Goal: Task Accomplishment & Management: Use online tool/utility

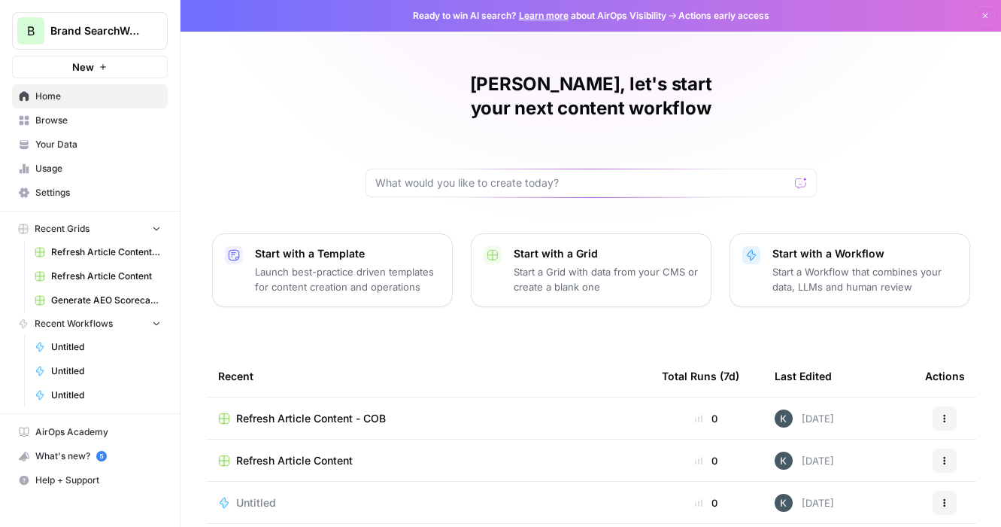
click at [761, 233] on button "Start with a Workflow Start a Workflow that combines your data, LLMs and human …" at bounding box center [850, 270] width 241 height 74
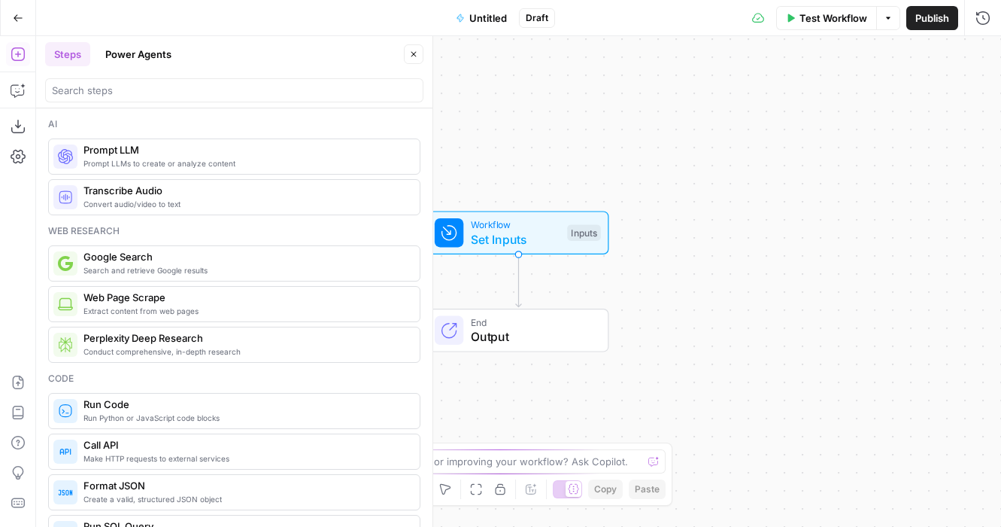
click at [138, 56] on button "Power Agents" at bounding box center [138, 54] width 84 height 24
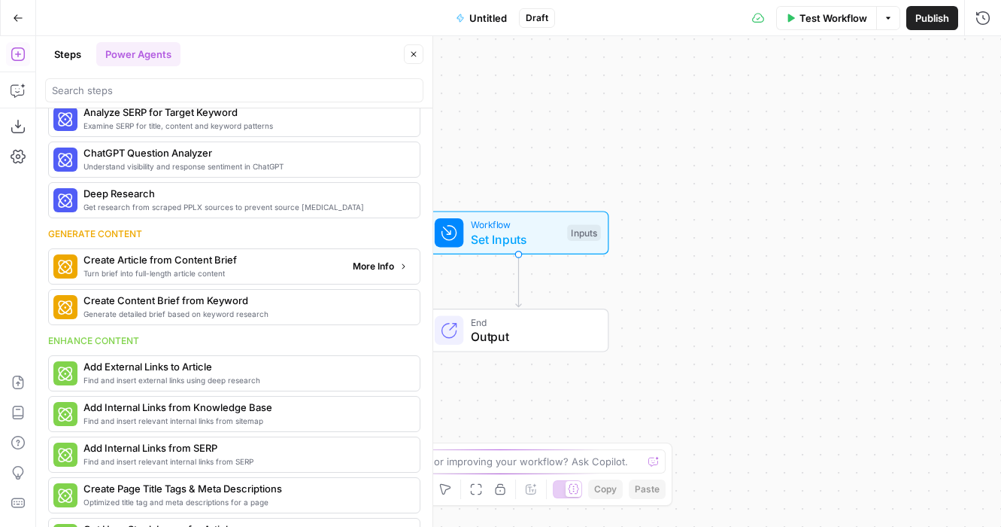
scroll to position [11, 0]
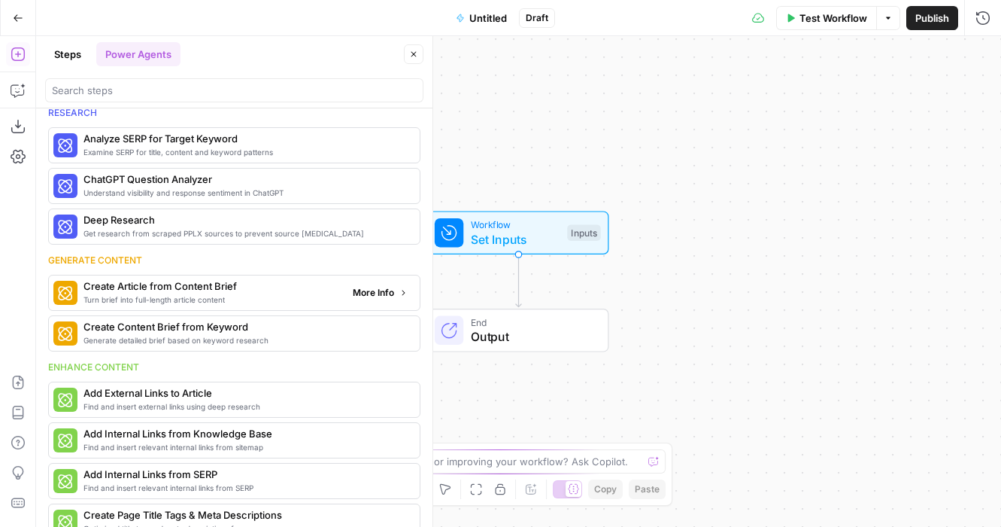
click at [140, 300] on span "Turn brief into full-length article content" at bounding box center [211, 299] width 257 height 12
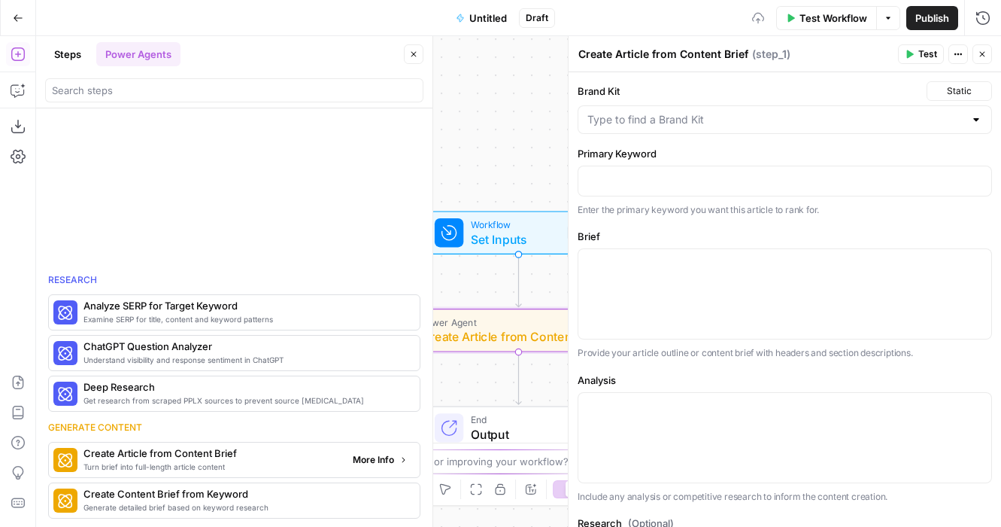
scroll to position [178, 0]
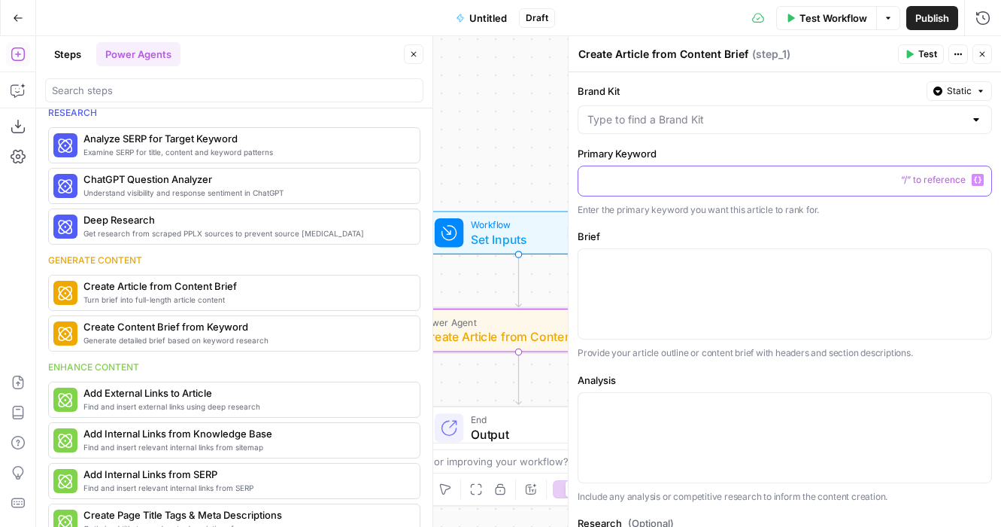
click at [675, 185] on p at bounding box center [784, 179] width 395 height 15
click at [607, 184] on p "**********" at bounding box center [784, 179] width 395 height 15
click at [630, 255] on p at bounding box center [784, 262] width 395 height 15
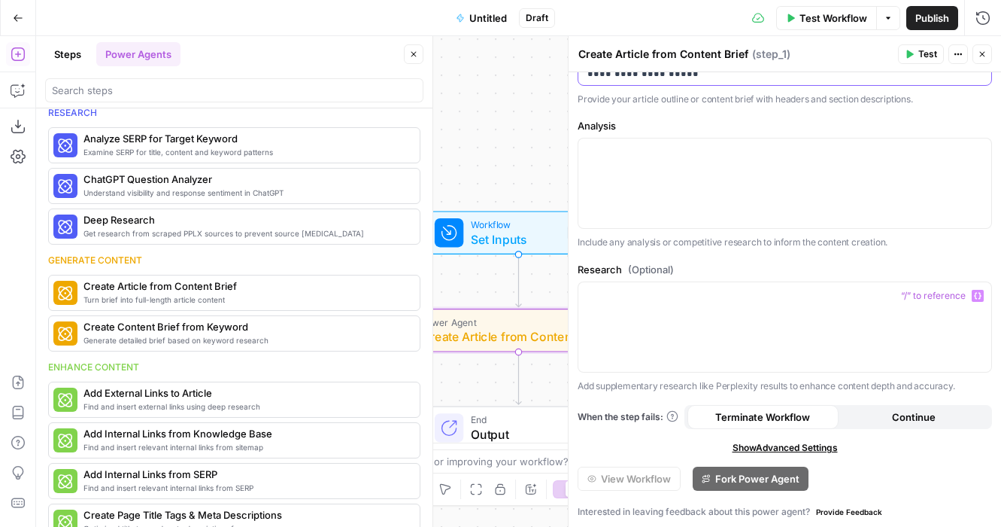
scroll to position [297, 0]
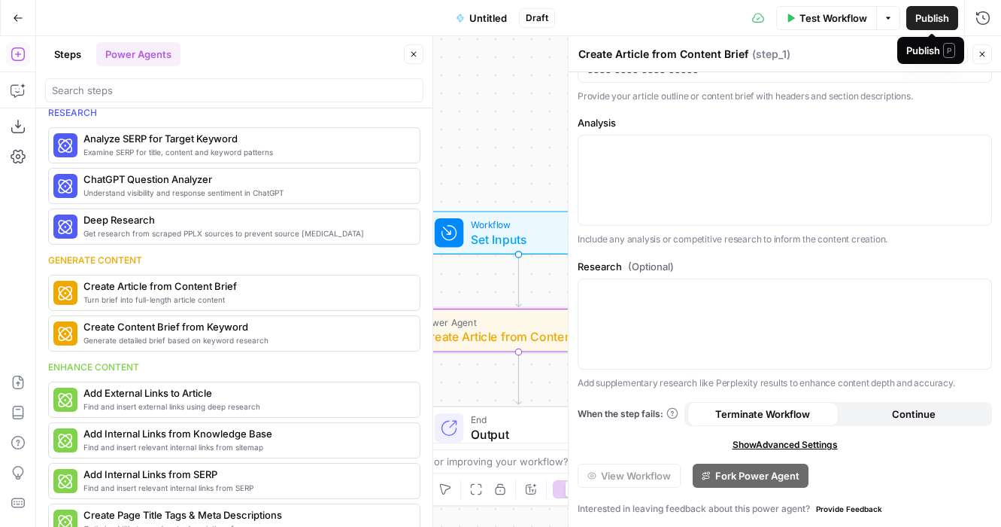
click at [924, 25] on span "Publish" at bounding box center [932, 18] width 34 height 15
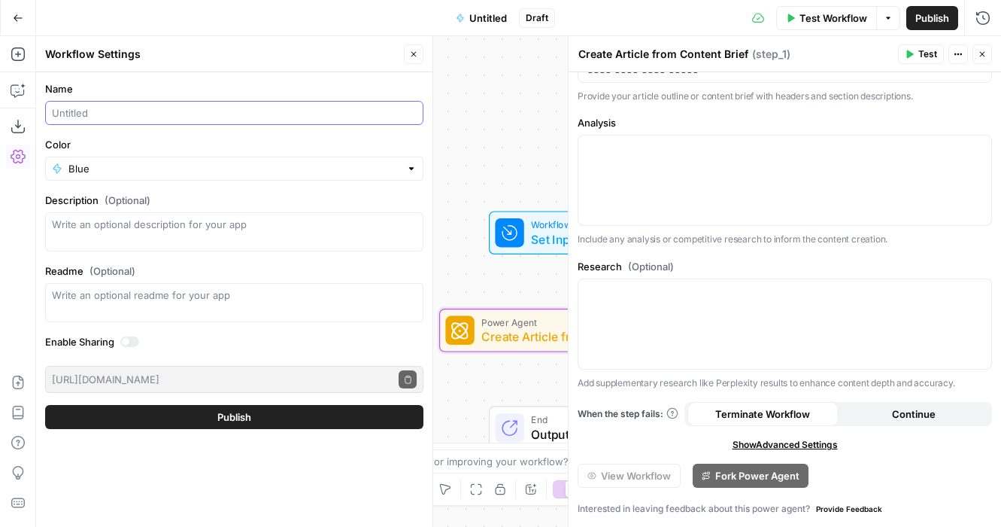
click at [341, 118] on input "Name" at bounding box center [234, 112] width 365 height 15
type input "home page copy test"
click at [185, 412] on button "Publish" at bounding box center [234, 417] width 378 height 24
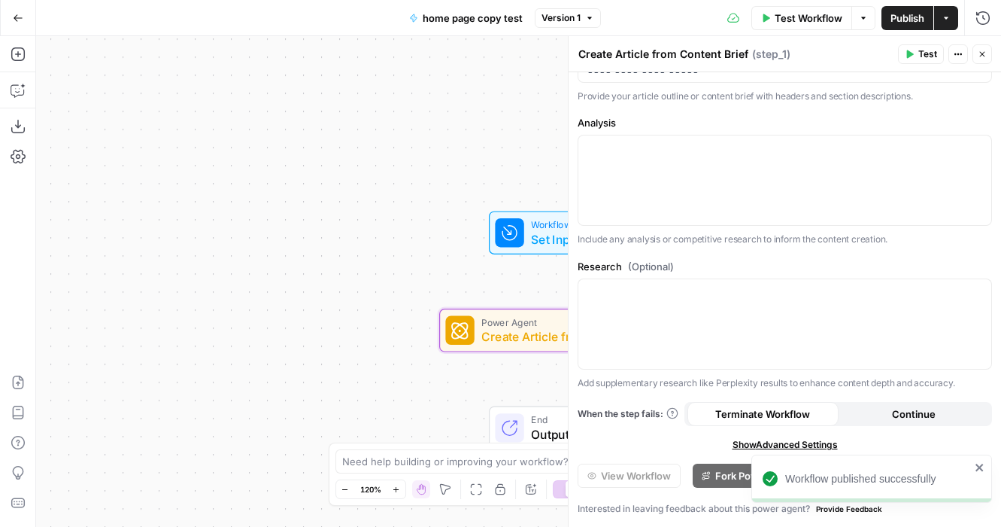
click at [903, 14] on span "Publish" at bounding box center [908, 18] width 34 height 15
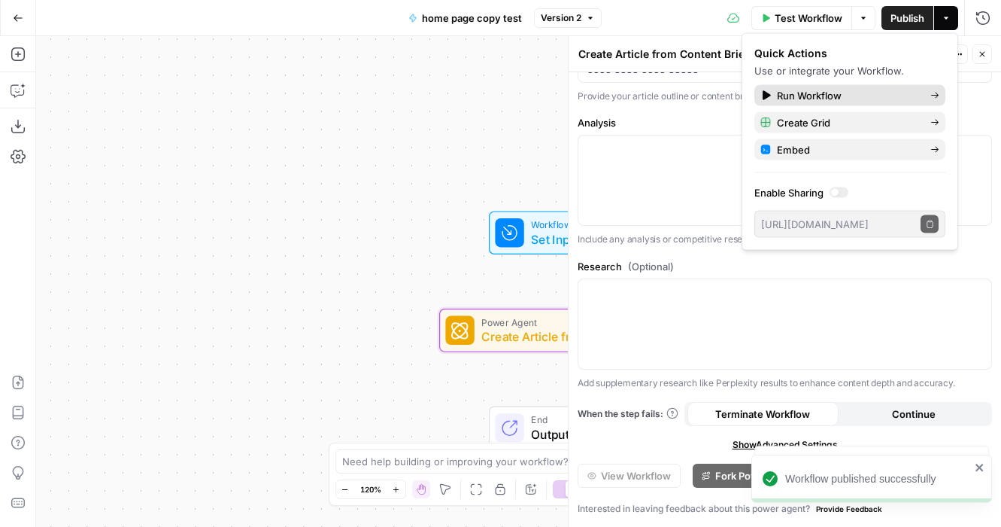
click at [816, 97] on span "Run Workflow" at bounding box center [847, 95] width 141 height 15
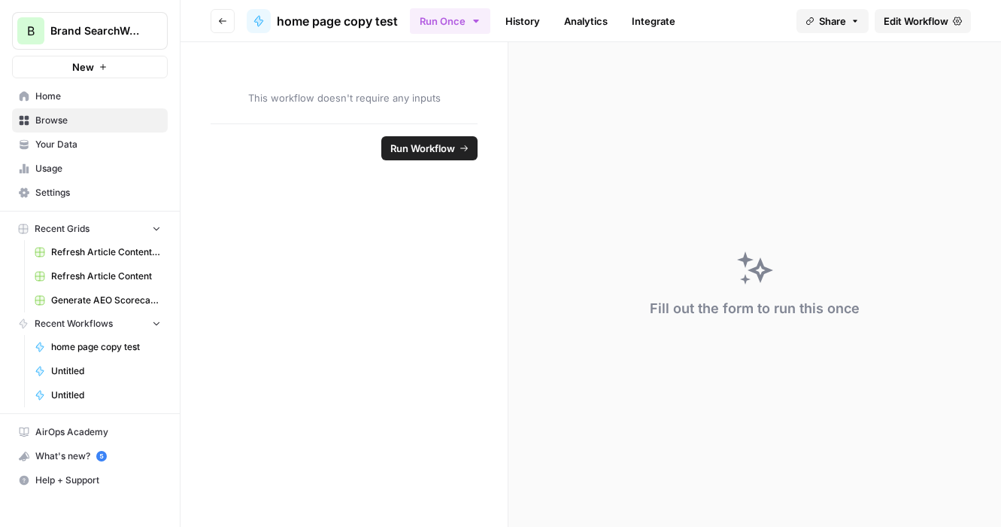
click at [221, 26] on button "Go back" at bounding box center [223, 21] width 24 height 24
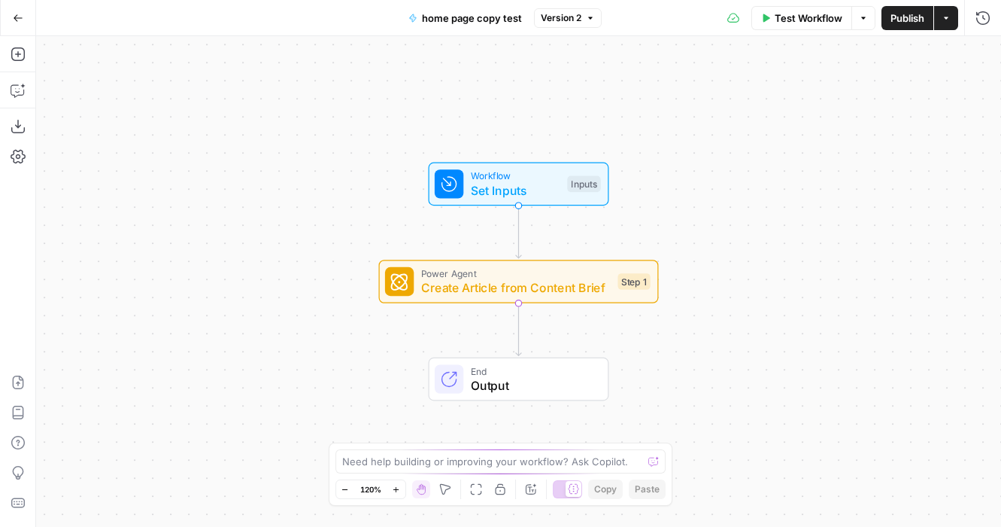
click at [475, 381] on span "Output" at bounding box center [532, 385] width 123 height 18
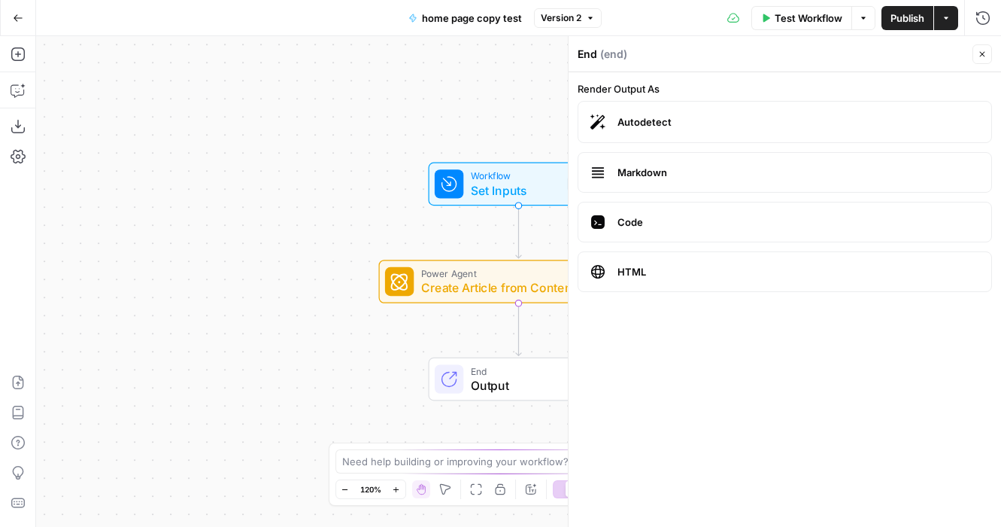
click at [684, 126] on span "Autodetect" at bounding box center [799, 121] width 362 height 15
click at [668, 188] on label "Markdown" at bounding box center [785, 172] width 414 height 41
click at [654, 229] on span "Code" at bounding box center [799, 221] width 362 height 15
click at [654, 259] on label "HTML" at bounding box center [785, 271] width 414 height 41
click at [514, 375] on span "End" at bounding box center [532, 370] width 123 height 14
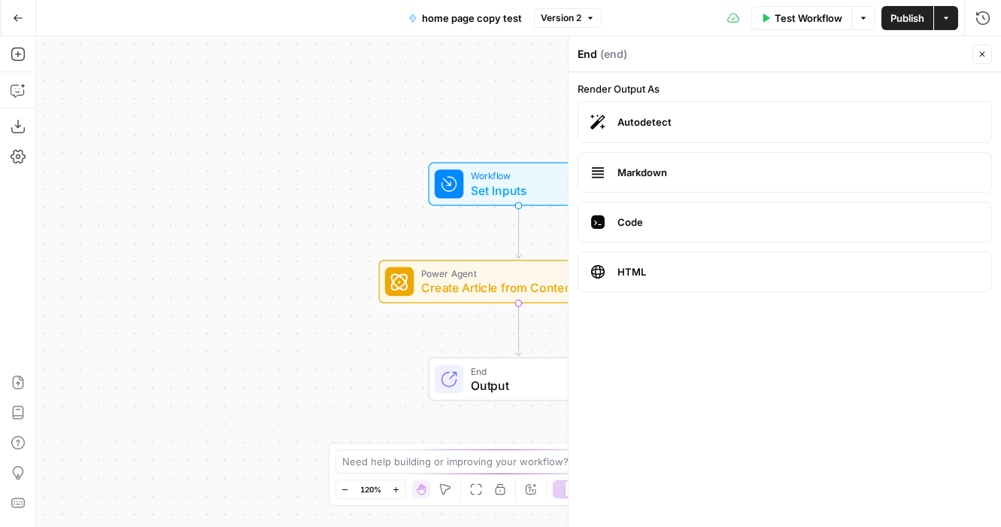
click at [547, 250] on icon "button" at bounding box center [546, 248] width 14 height 14
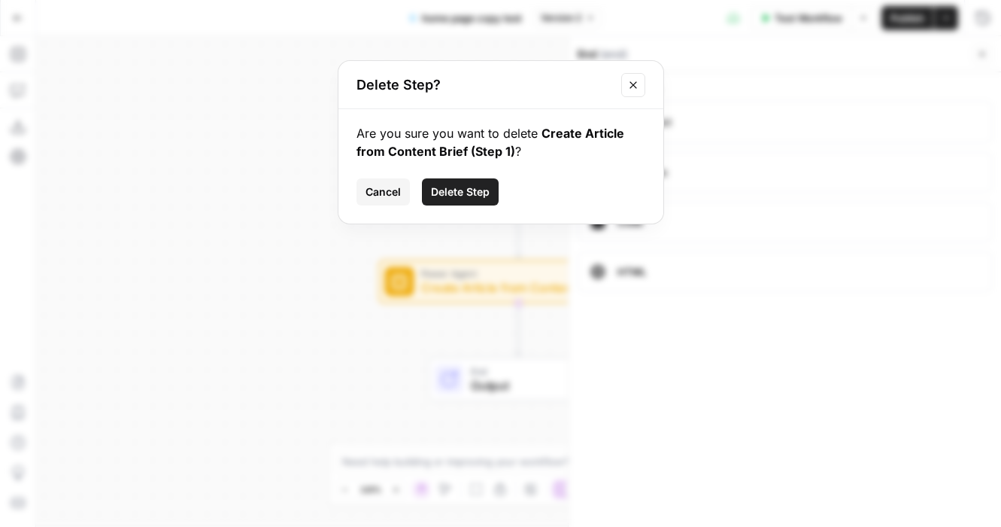
click at [398, 202] on button "Cancel" at bounding box center [383, 191] width 53 height 27
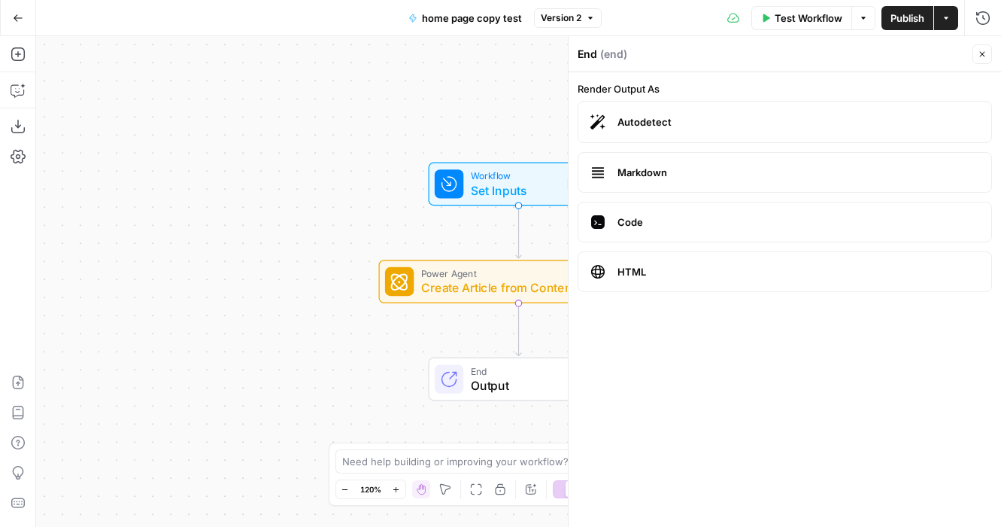
click at [439, 279] on span "Create Article from Content Brief" at bounding box center [516, 287] width 190 height 18
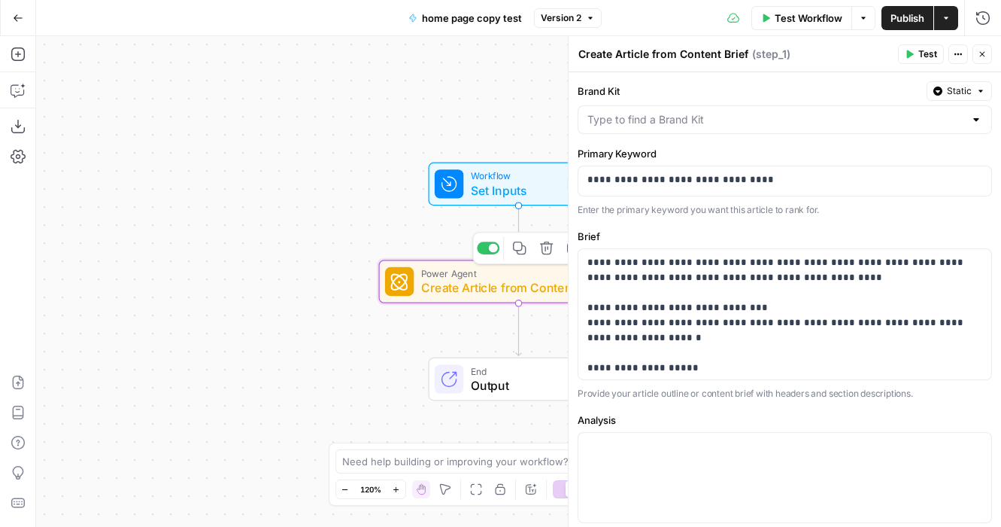
click at [454, 205] on div "Workflow Set Inputs Inputs Test Step" at bounding box center [519, 184] width 181 height 44
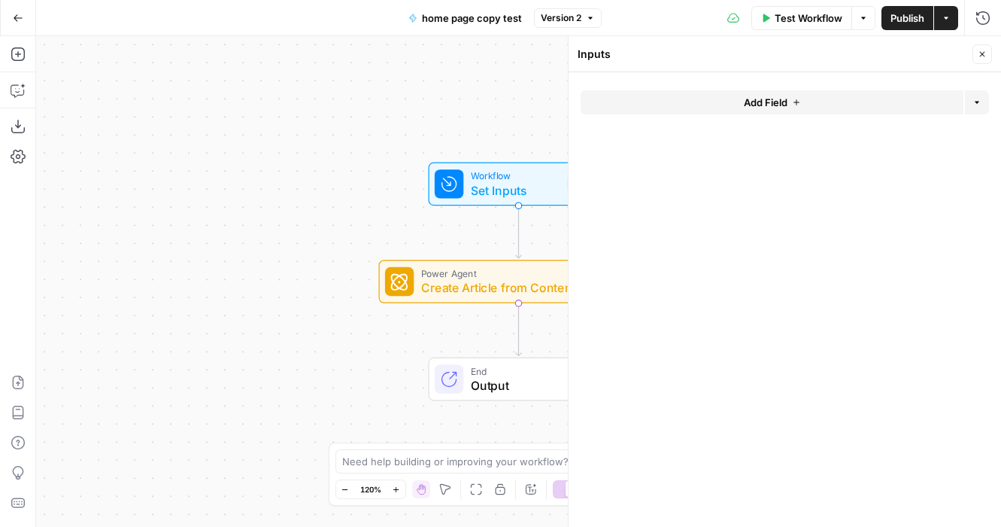
click at [654, 84] on form "Add Field Options" at bounding box center [785, 299] width 432 height 454
click at [645, 96] on button "Add Field" at bounding box center [772, 102] width 383 height 24
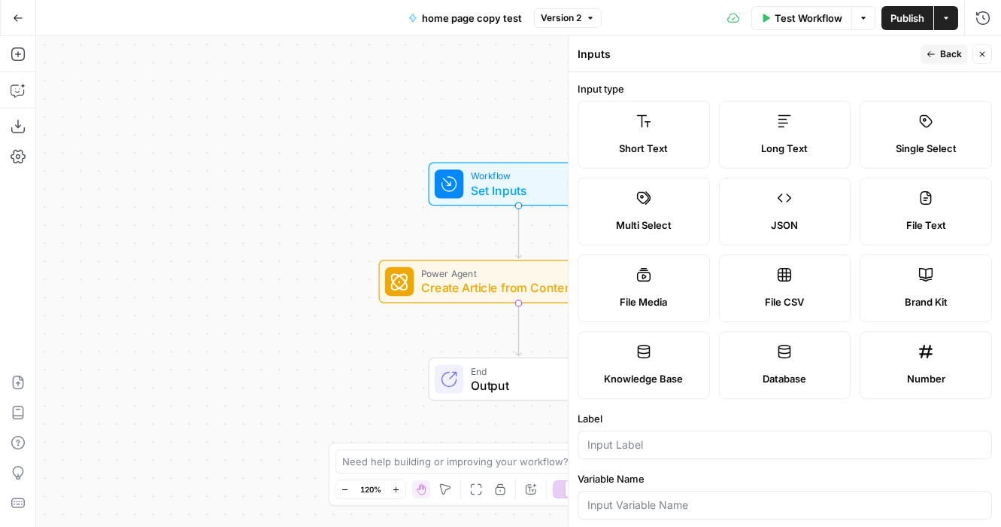
click at [491, 149] on div "Workflow Set Inputs Inputs Power Agent Create Article from Content Brief Step 1…" at bounding box center [518, 281] width 965 height 490
click at [983, 60] on button "Close" at bounding box center [983, 54] width 20 height 20
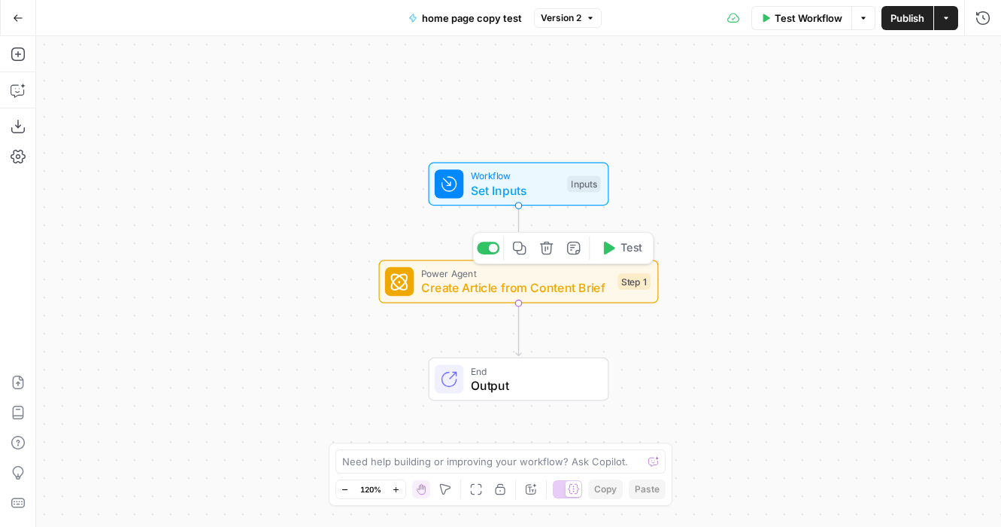
click at [512, 293] on span "Create Article from Content Brief" at bounding box center [516, 287] width 190 height 18
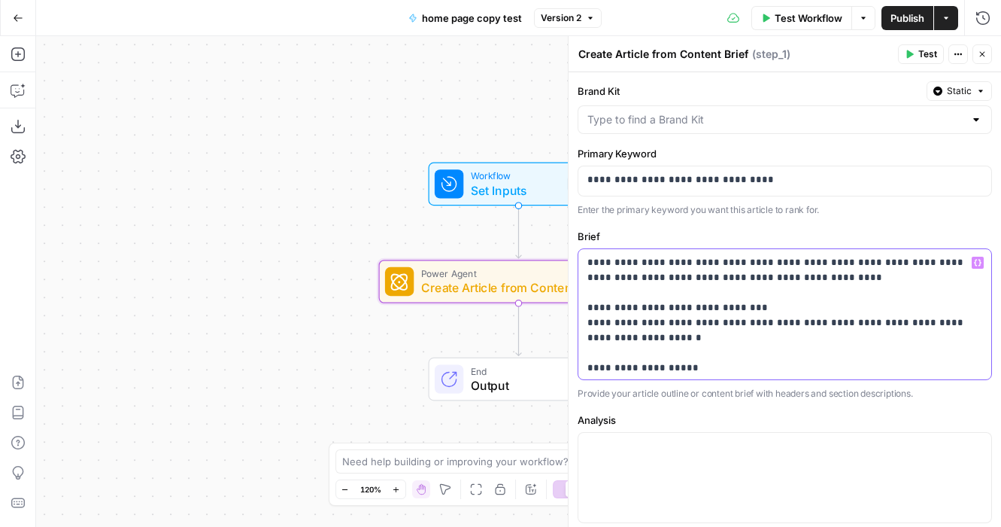
drag, startPoint x: 806, startPoint y: 279, endPoint x: 575, endPoint y: 189, distance: 247.2
click at [559, 206] on body "B Brand SearchWorks New Home Browse Your Data Usage Settings Recent Grids Refre…" at bounding box center [500, 263] width 1001 height 527
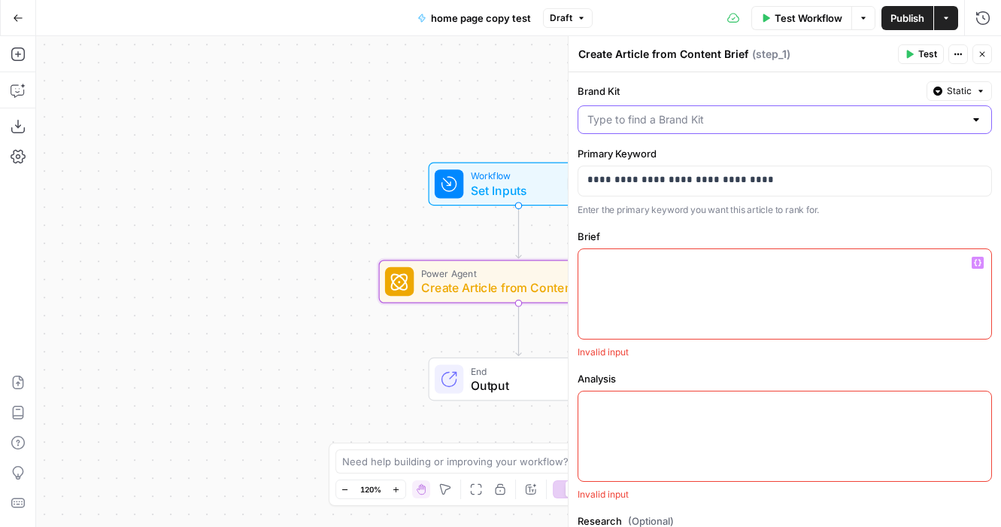
click at [654, 117] on input "Brand Kit" at bounding box center [775, 119] width 377 height 15
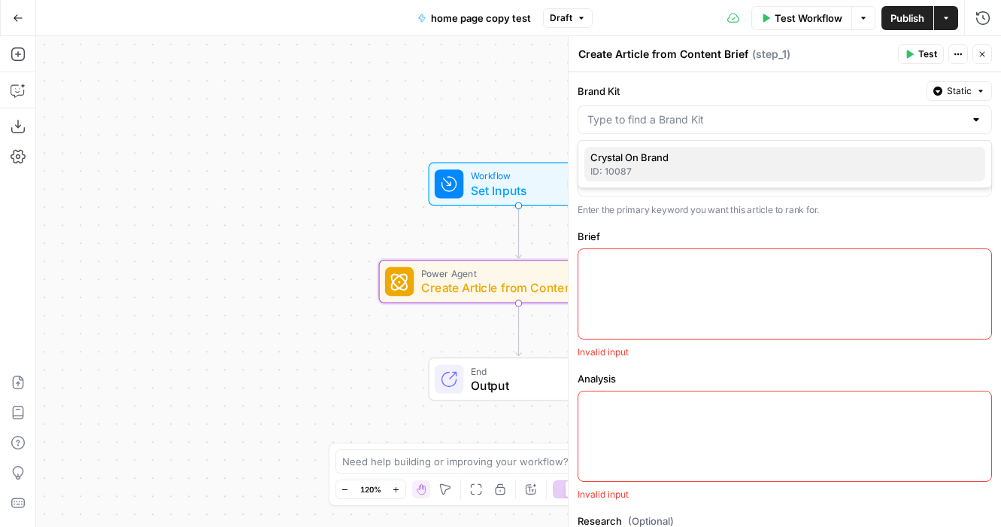
click at [652, 162] on span "Crystal On Brand" at bounding box center [781, 157] width 383 height 15
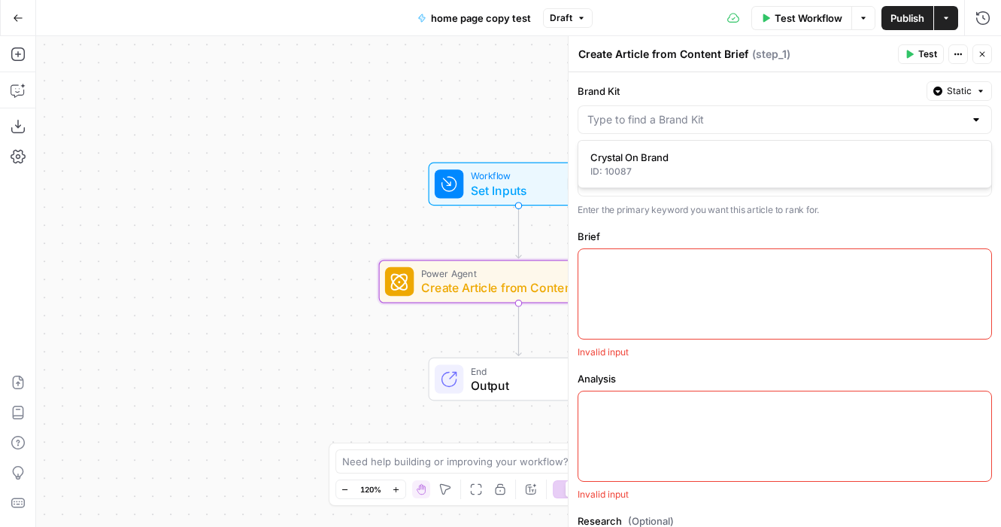
type input "Crystal On Brand"
click at [632, 275] on div at bounding box center [784, 294] width 413 height 90
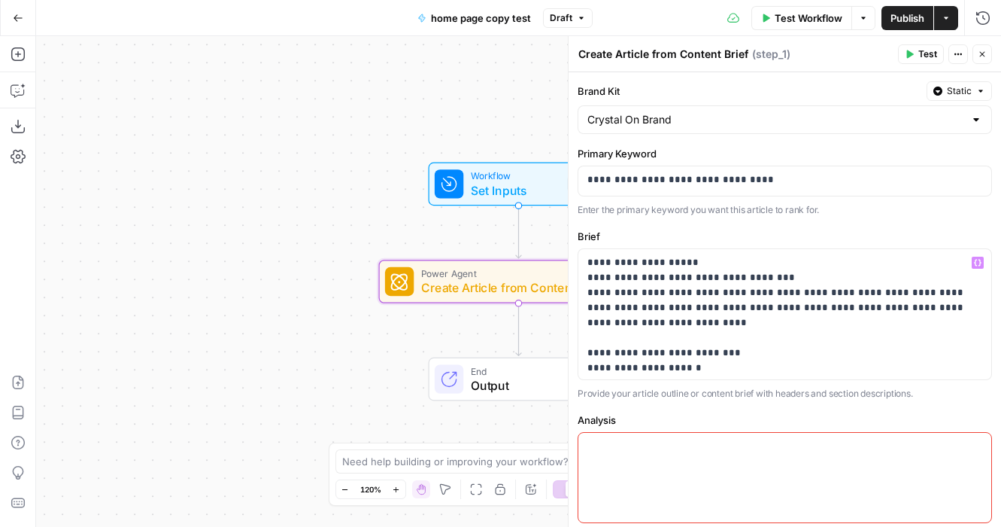
click at [671, 477] on div at bounding box center [784, 477] width 413 height 90
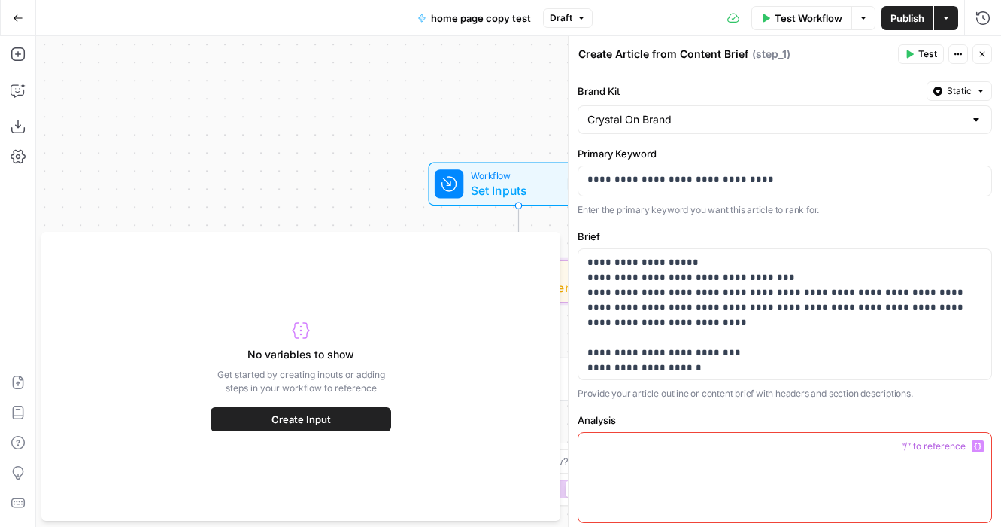
scroll to position [296, 0]
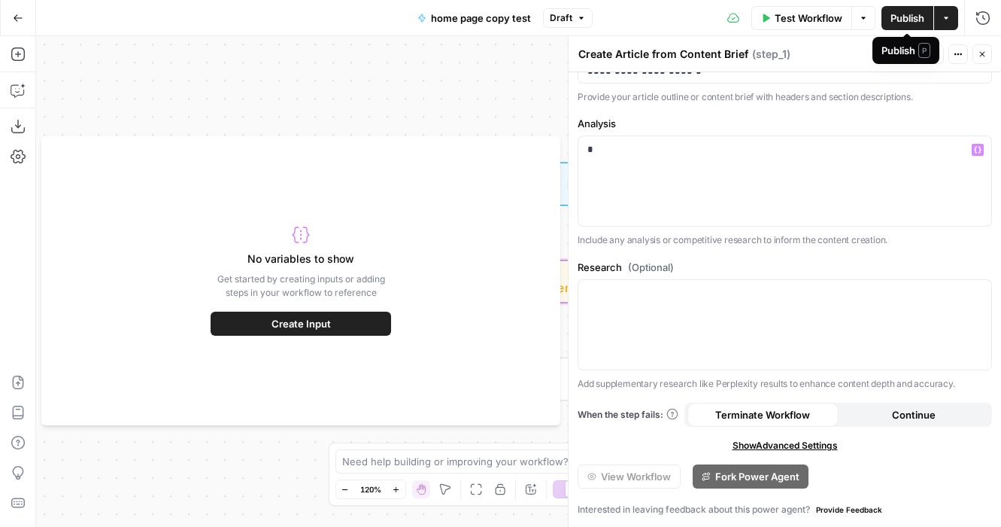
click at [921, 13] on span "Publish" at bounding box center [908, 18] width 34 height 15
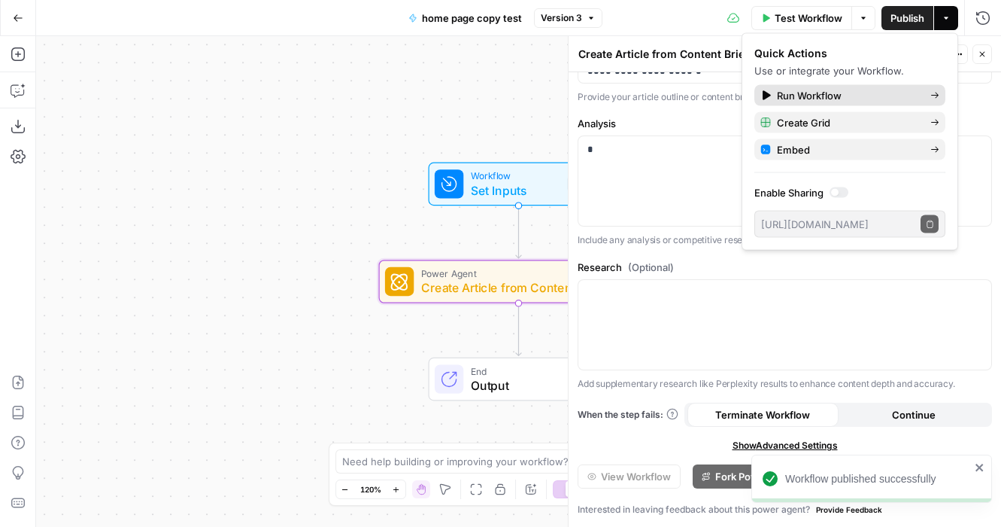
click at [866, 104] on link "Run Workflow" at bounding box center [849, 95] width 191 height 21
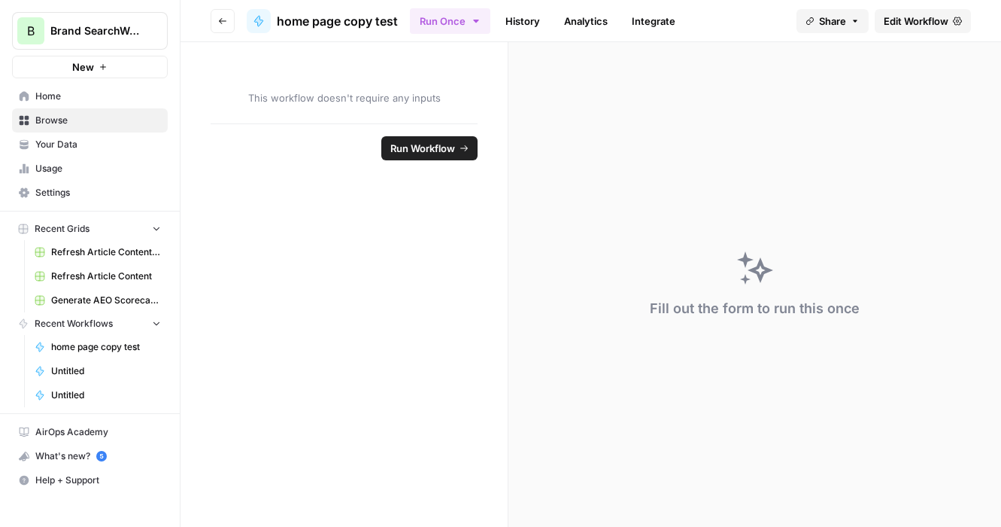
click at [290, 17] on span "home page copy test" at bounding box center [337, 21] width 121 height 18
click at [228, 14] on button "Go back" at bounding box center [223, 21] width 24 height 24
click at [516, 15] on link "History" at bounding box center [522, 21] width 53 height 24
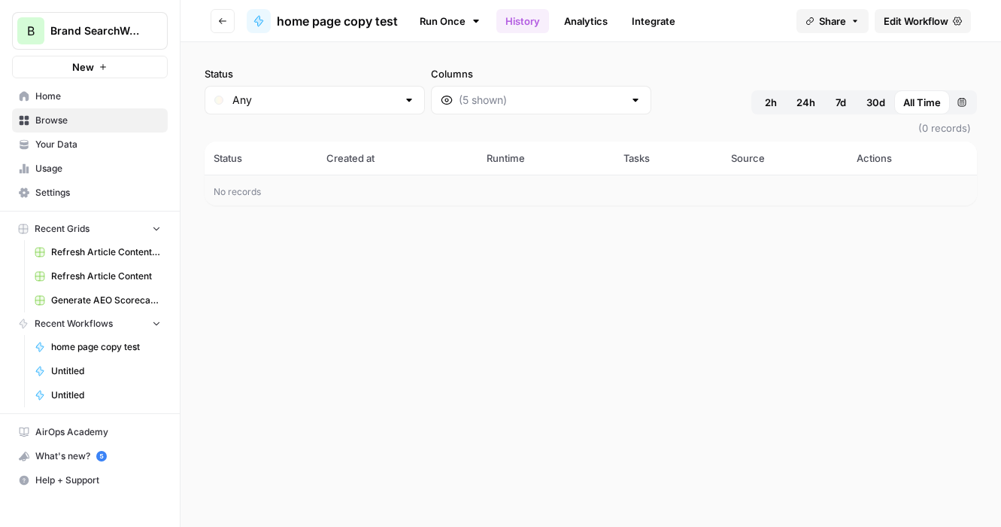
click at [470, 20] on link "Run Once" at bounding box center [450, 21] width 80 height 26
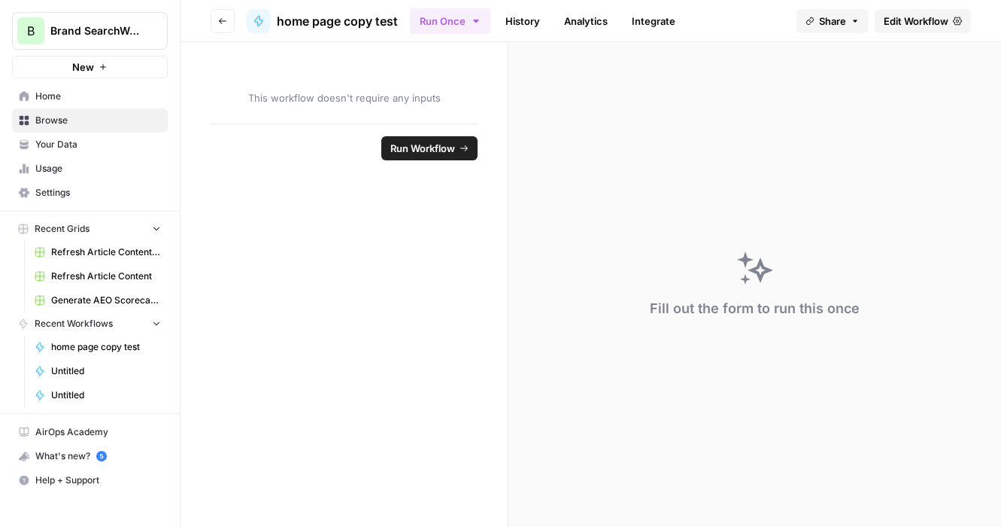
click at [591, 14] on link "Analytics" at bounding box center [586, 21] width 62 height 24
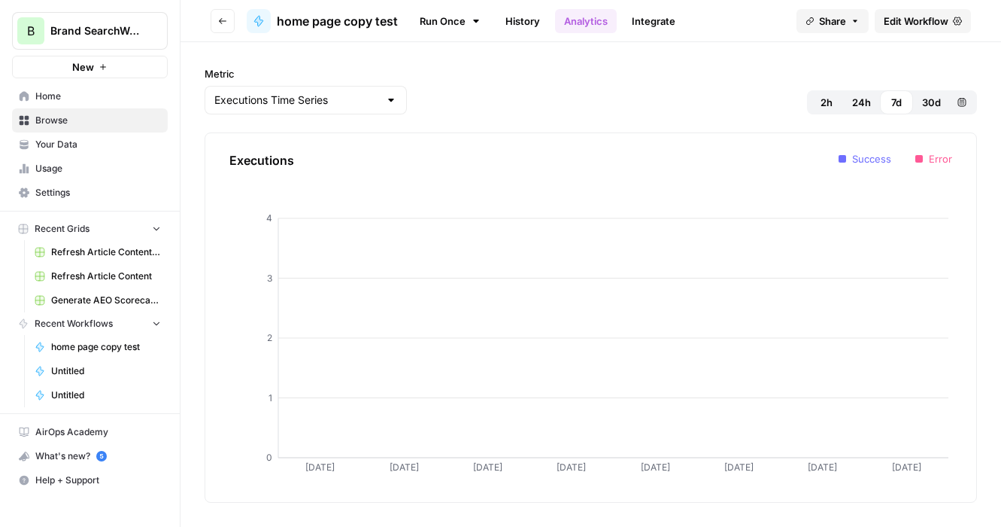
click at [648, 20] on link "Integrate" at bounding box center [654, 21] width 62 height 24
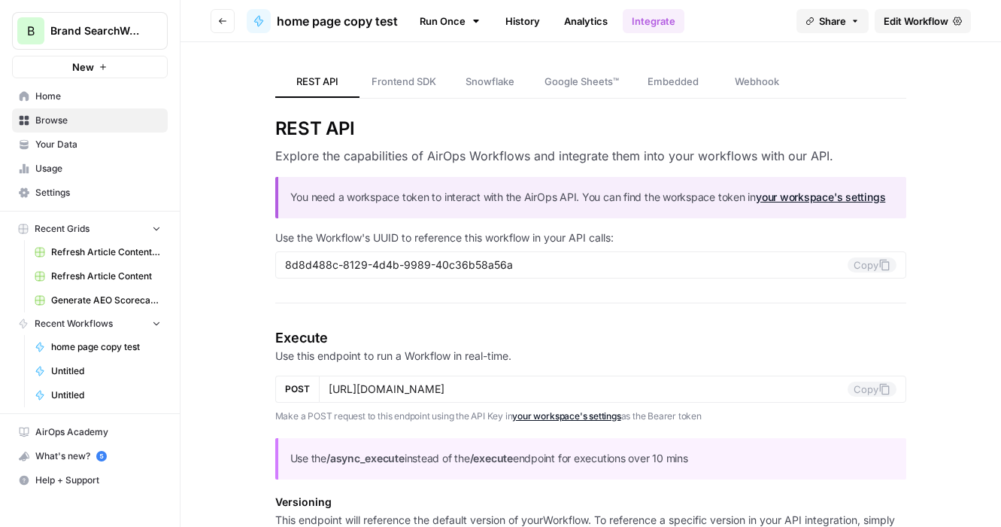
click at [217, 22] on button "Go back" at bounding box center [223, 21] width 24 height 24
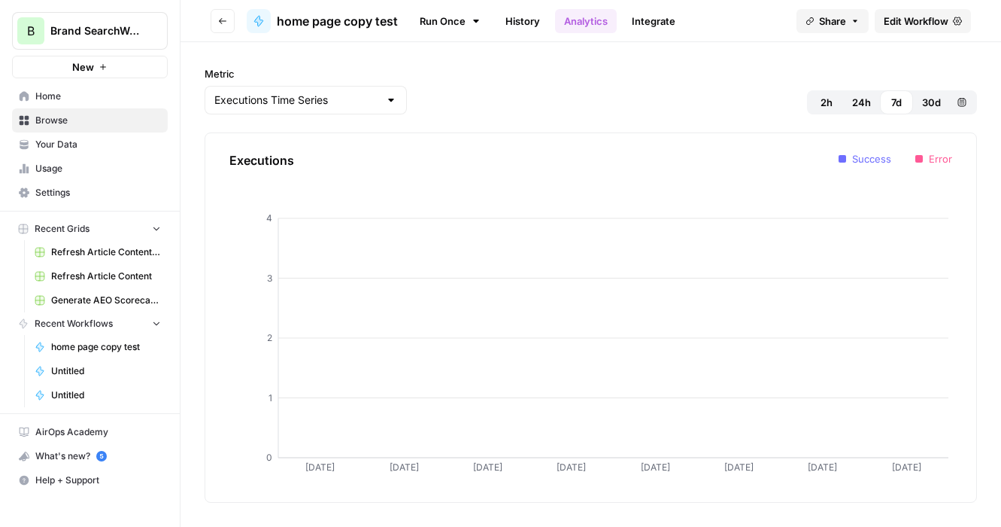
click at [64, 95] on span "Home" at bounding box center [98, 97] width 126 height 14
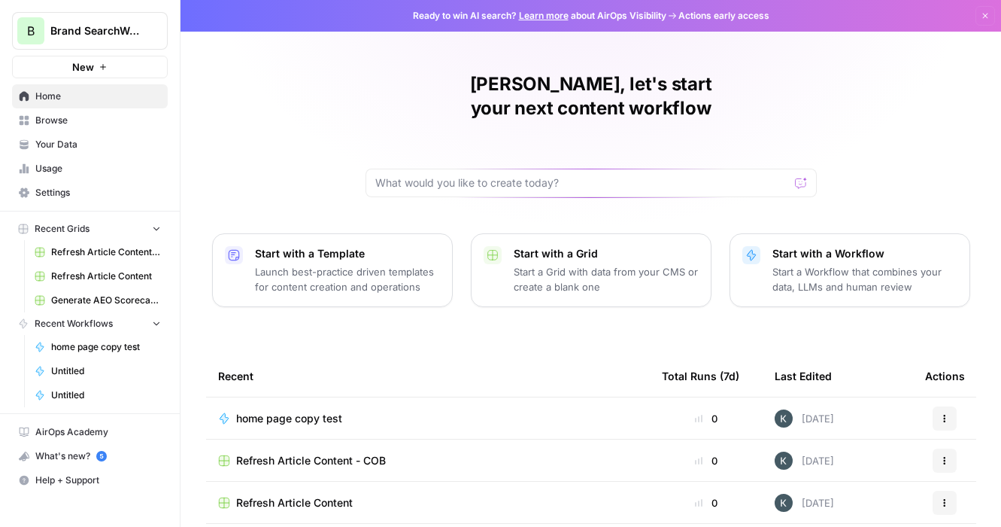
click at [285, 404] on td "home page copy test" at bounding box center [428, 417] width 444 height 41
click at [278, 411] on span "home page copy test" at bounding box center [289, 418] width 106 height 15
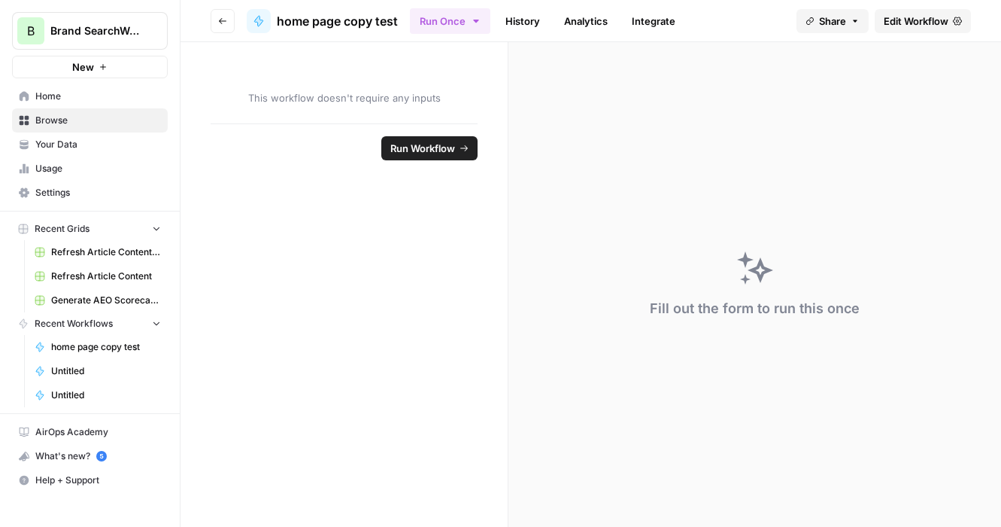
click at [234, 20] on header "Go back home page copy test Run Once History Analytics Integrate Share Edit Wor…" at bounding box center [591, 21] width 821 height 42
click at [226, 20] on button "Go back" at bounding box center [223, 21] width 24 height 24
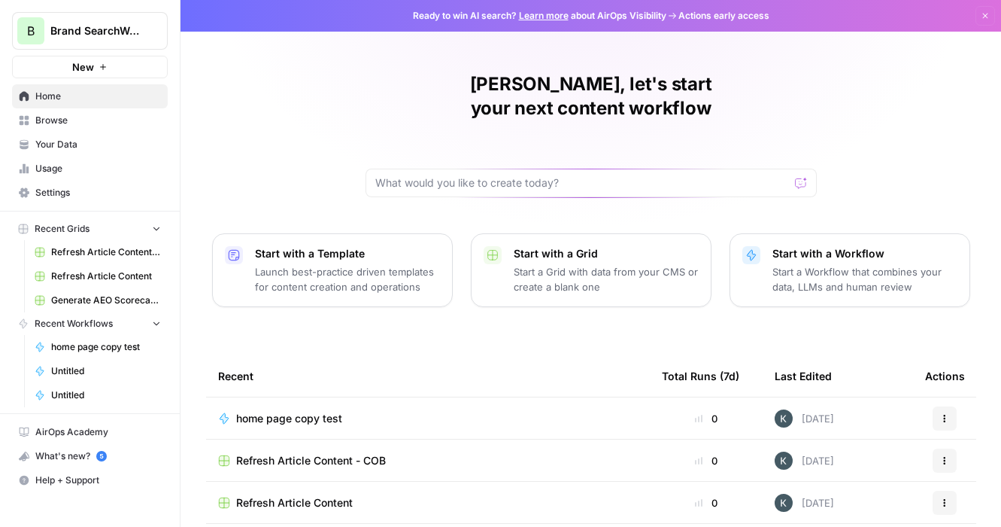
click at [337, 411] on span "home page copy test" at bounding box center [289, 418] width 106 height 15
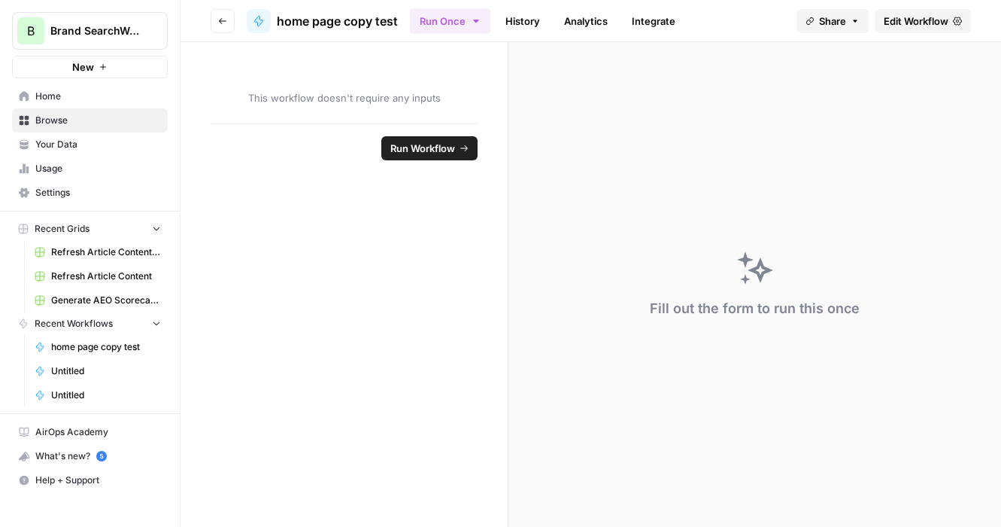
click at [230, 26] on button "Go back" at bounding box center [223, 21] width 24 height 24
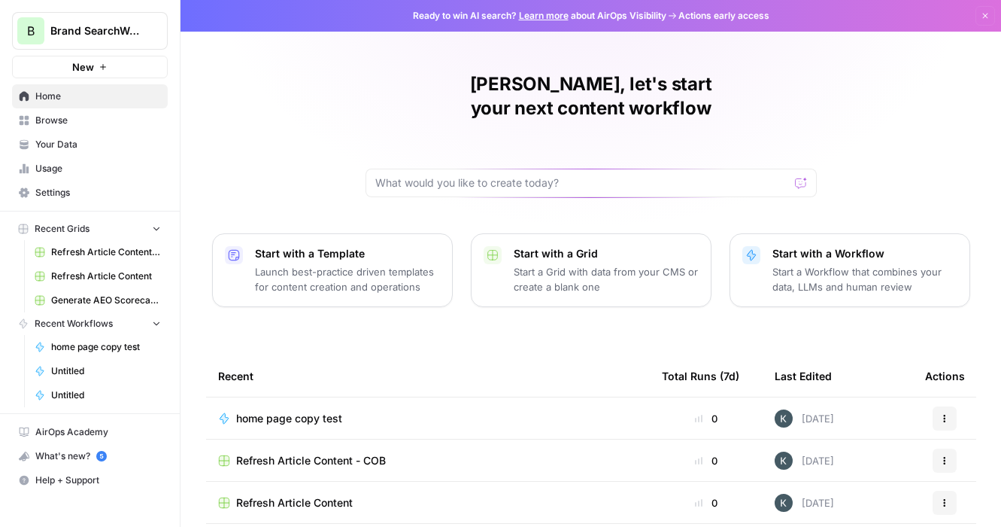
click at [326, 439] on td "Refresh Article Content - COB" at bounding box center [428, 459] width 444 height 41
click at [323, 453] on span "Refresh Article Content - COB" at bounding box center [311, 460] width 150 height 15
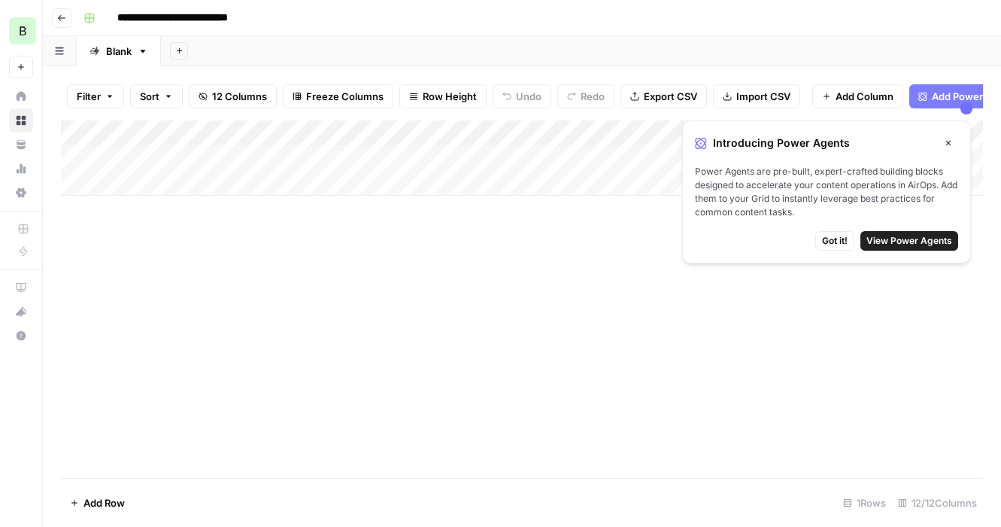
click at [159, 179] on div "Add Column" at bounding box center [522, 157] width 922 height 75
click at [381, 190] on div "Add Column" at bounding box center [522, 170] width 922 height 101
click at [251, 172] on div "Add Column" at bounding box center [522, 170] width 922 height 101
click at [949, 144] on icon "button" at bounding box center [948, 142] width 9 height 9
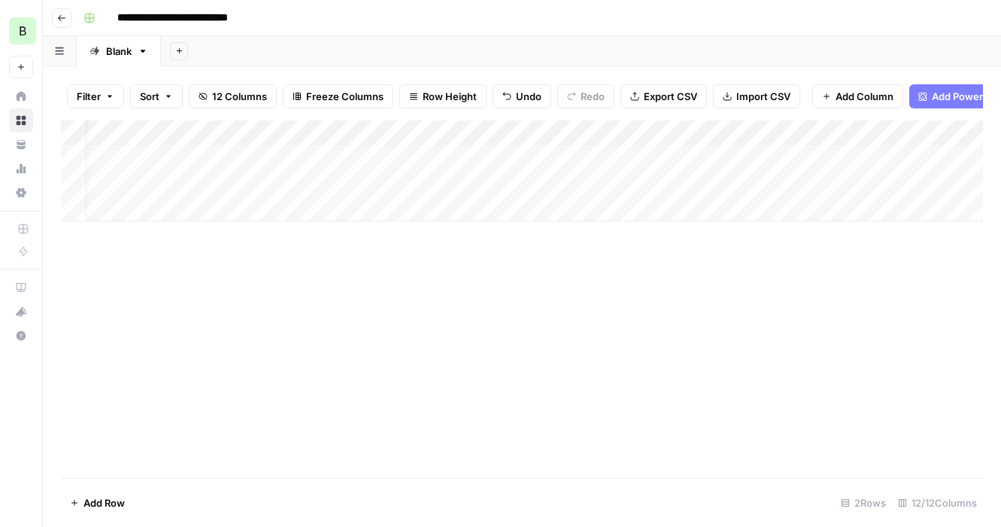
scroll to position [0, 20]
click at [217, 172] on div "Add Column" at bounding box center [522, 170] width 922 height 101
click at [214, 178] on input at bounding box center [191, 187] width 241 height 18
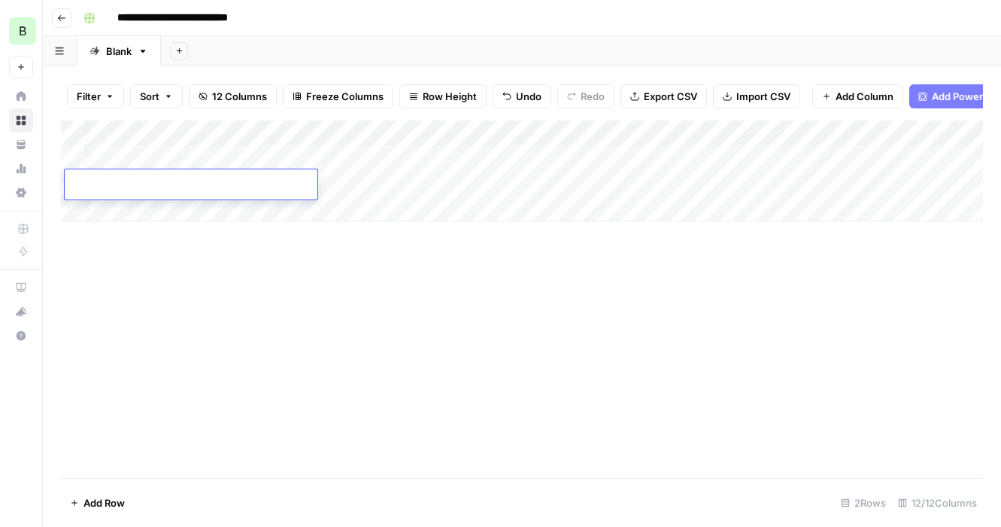
click at [109, 101] on button "Filter" at bounding box center [95, 96] width 57 height 24
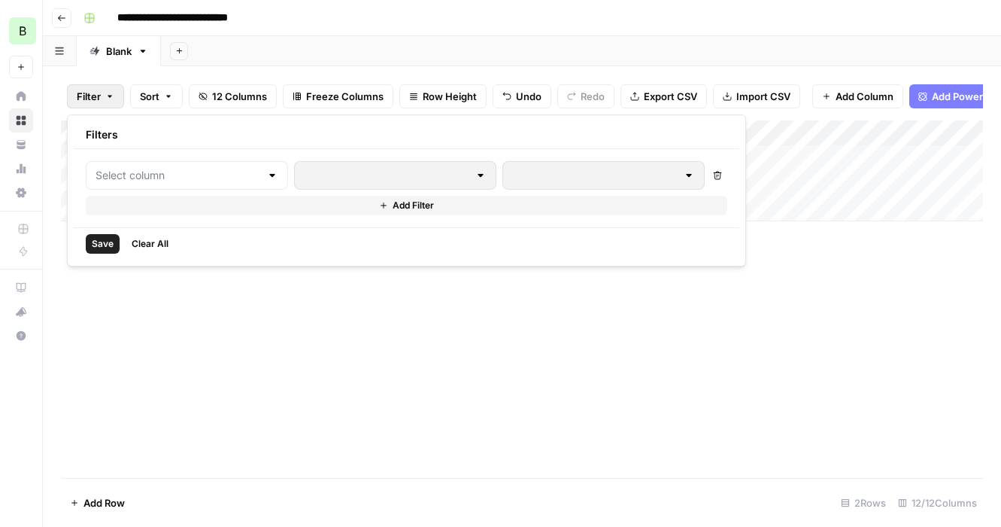
click at [275, 70] on div "Filter Sort 12 Columns Freeze Columns Row Height Undo Redo Export CSV Import CS…" at bounding box center [522, 296] width 958 height 460
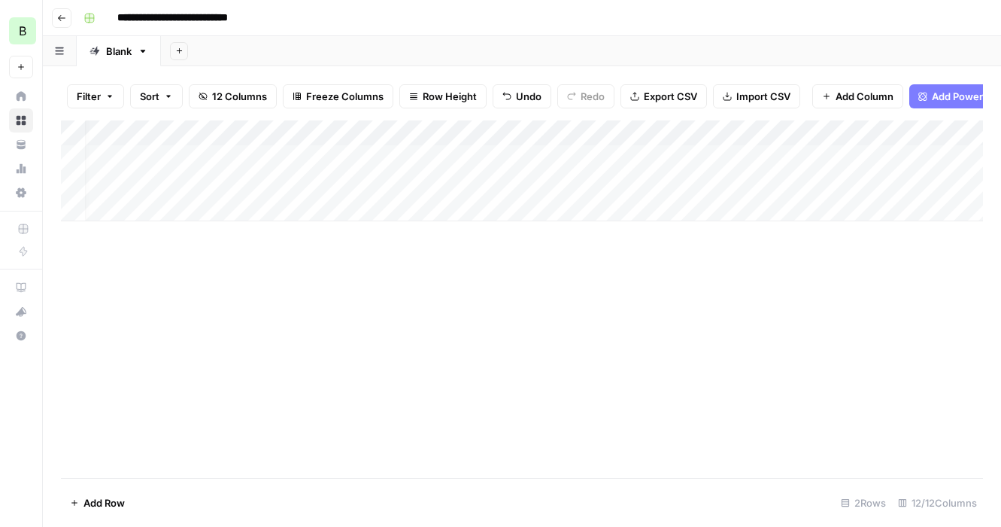
scroll to position [0, 75]
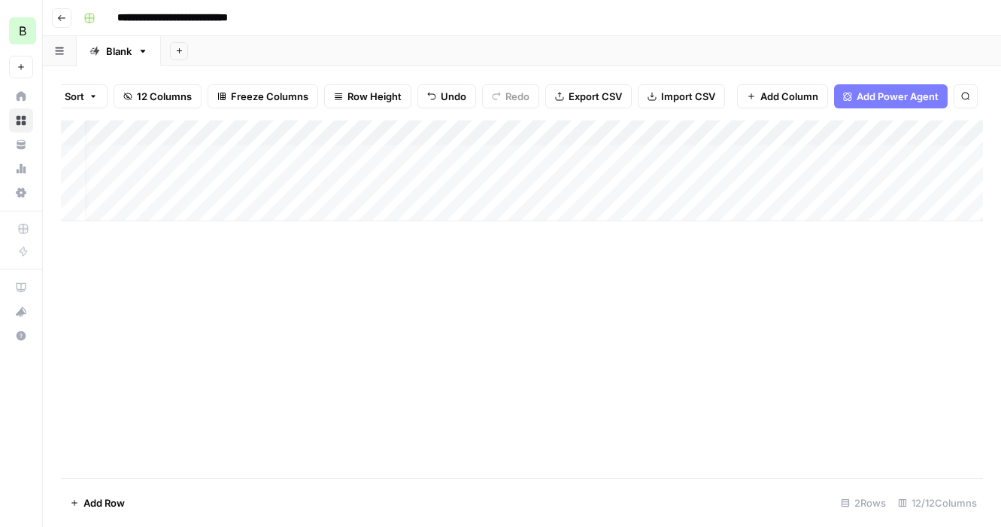
click at [885, 113] on div "Filter Sort 12 Columns Freeze Columns Row Height Undo Redo Export CSV Import CS…" at bounding box center [522, 96] width 922 height 48
click at [878, 97] on span "Add Power Agent" at bounding box center [898, 96] width 82 height 15
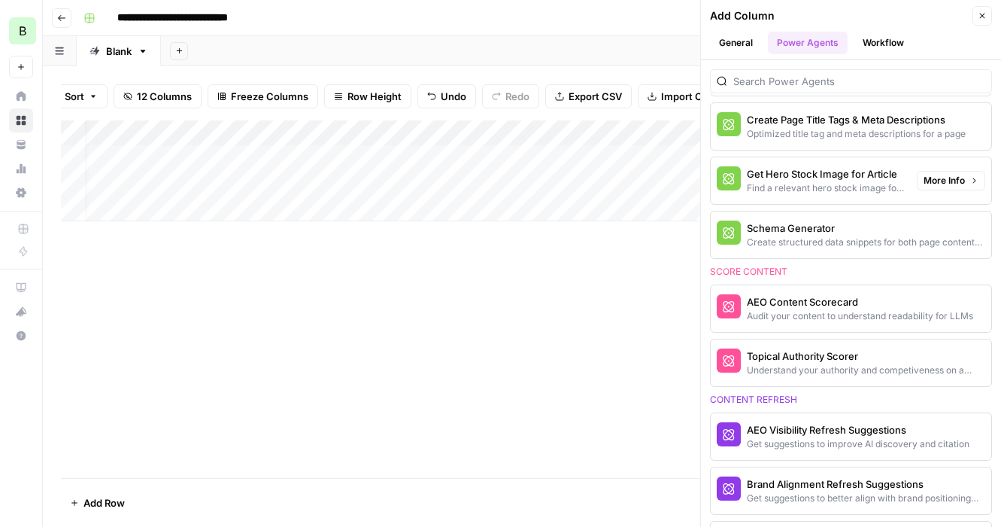
scroll to position [575, 0]
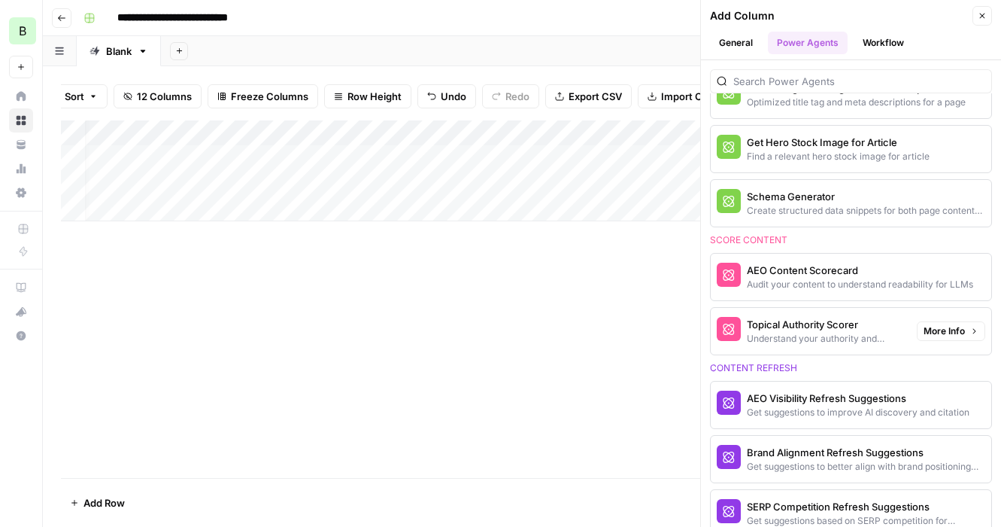
click at [785, 315] on button "Topical Authority Scorer Understand your authority and competiveness on a topic" at bounding box center [811, 331] width 200 height 47
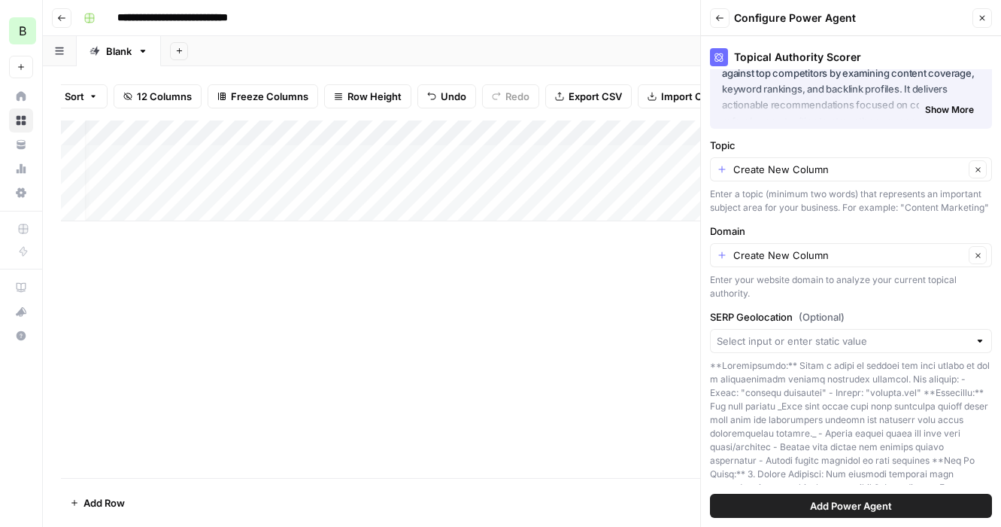
scroll to position [74, 0]
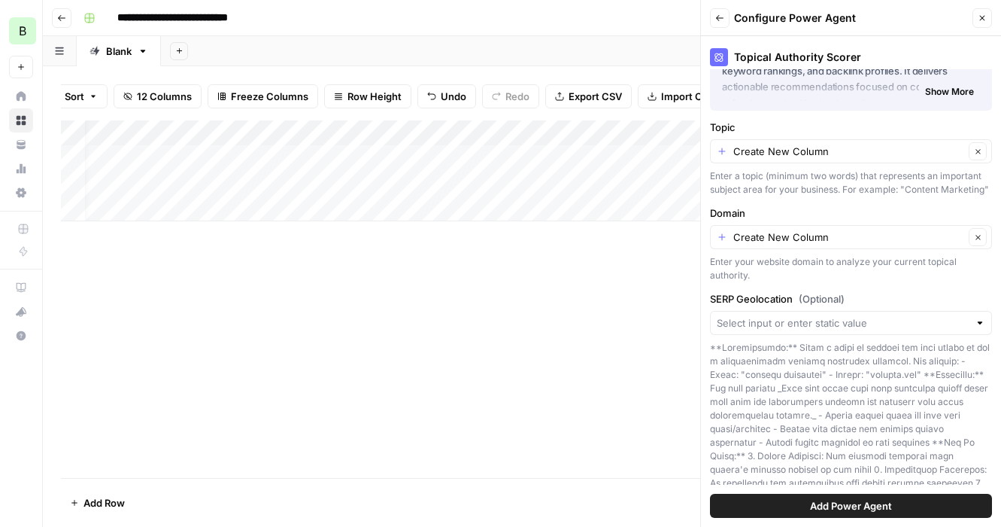
click at [823, 163] on div "Topic Create New Column Clear Enter a topic (minimum two words) that represents…" at bounding box center [851, 158] width 282 height 77
click at [819, 156] on input "Topic" at bounding box center [848, 151] width 231 height 15
